Goal: Find specific page/section: Find specific page/section

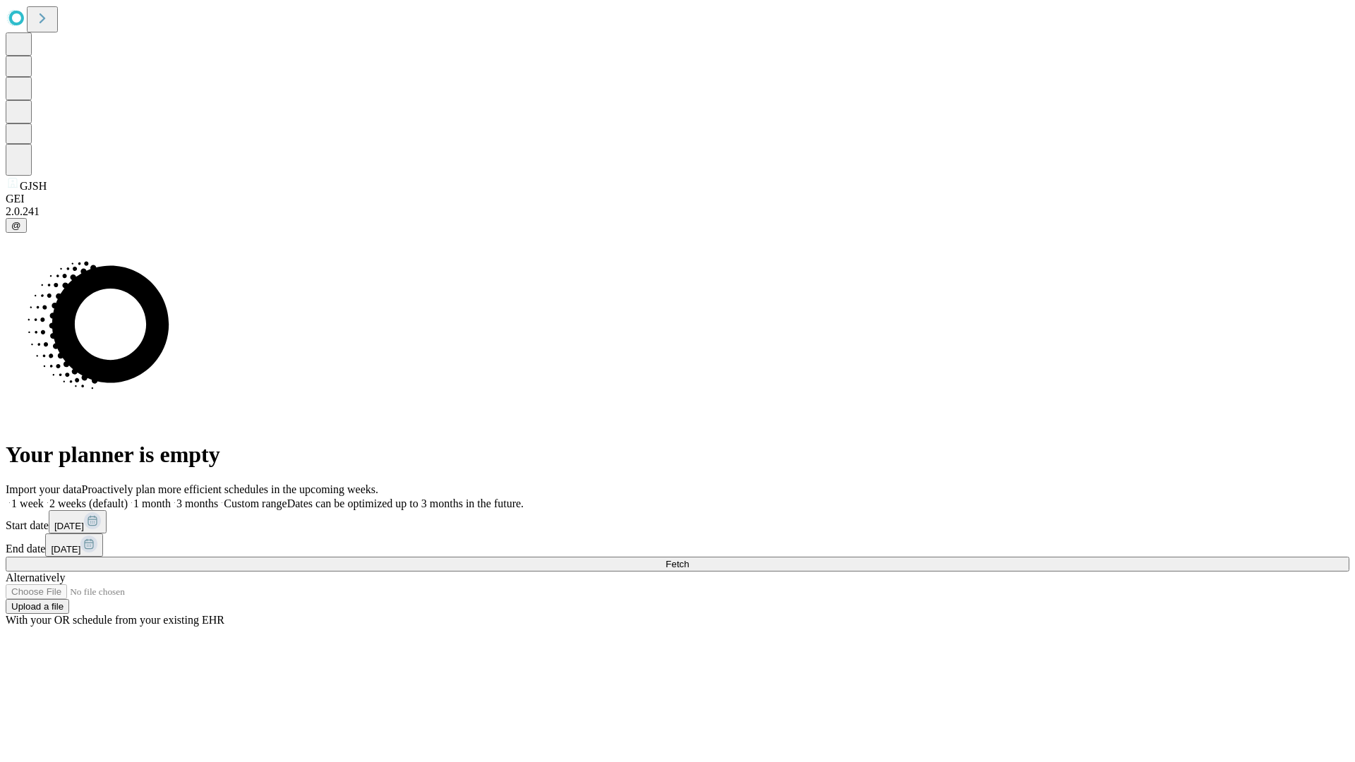
click at [689, 559] on span "Fetch" at bounding box center [677, 564] width 23 height 11
